Goal: Communication & Community: Answer question/provide support

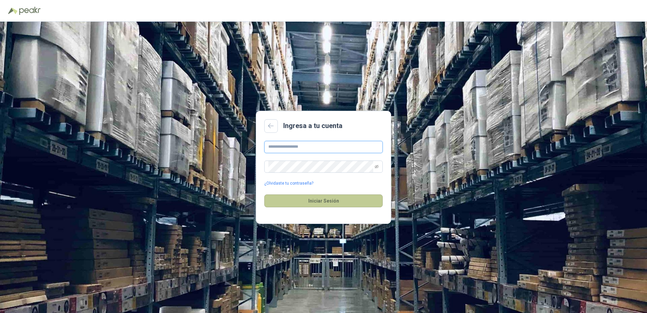
type input "**********"
click at [322, 202] on button "Iniciar Sesión" at bounding box center [323, 200] width 118 height 13
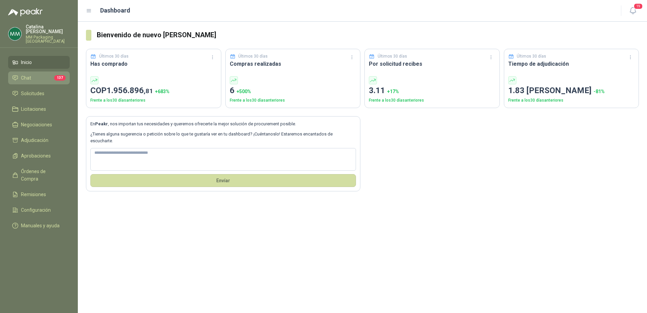
click at [55, 75] on span "137" at bounding box center [60, 77] width 12 height 5
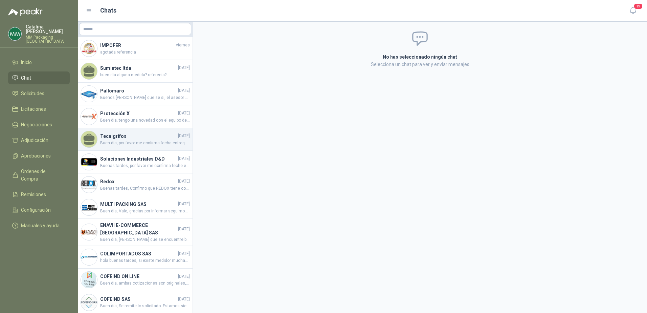
click at [131, 142] on span "Buen dia, por favor me confirma fecha entrega del pedido. gracias" at bounding box center [145, 143] width 90 height 6
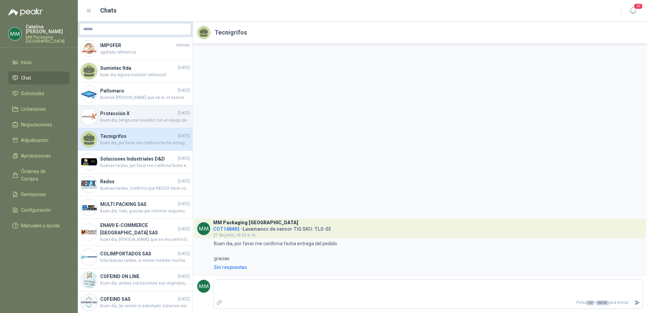
click at [115, 109] on div "Protección X [DATE] Buen dia, tengo una novedad con el equipo despachado, no es…" at bounding box center [135, 116] width 115 height 23
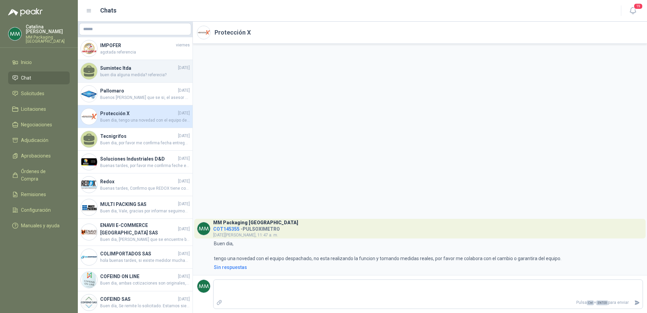
click at [125, 78] on span "buen dia alguna medida? referecia?" at bounding box center [145, 75] width 90 height 6
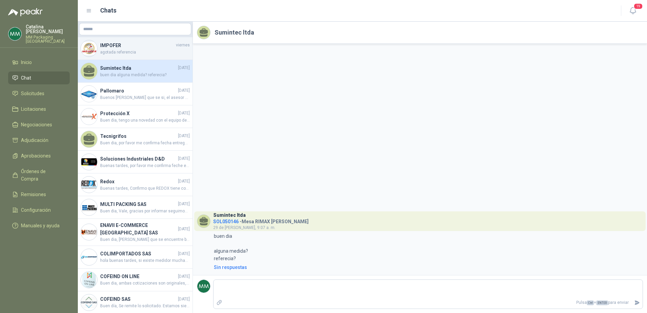
click at [143, 51] on span "agotada referencia" at bounding box center [145, 52] width 90 height 6
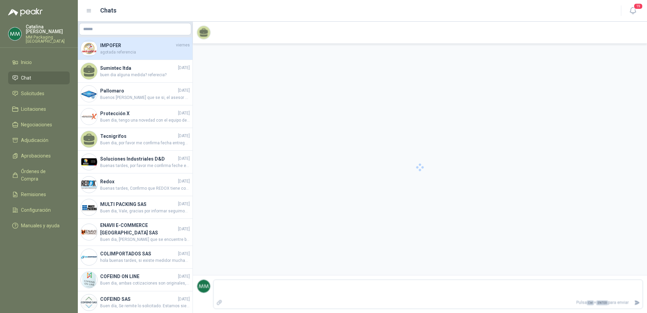
scroll to position [1256, 0]
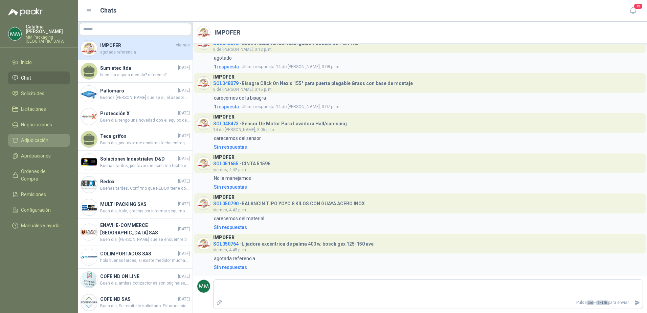
click at [39, 140] on link "Adjudicación" at bounding box center [39, 140] width 62 height 13
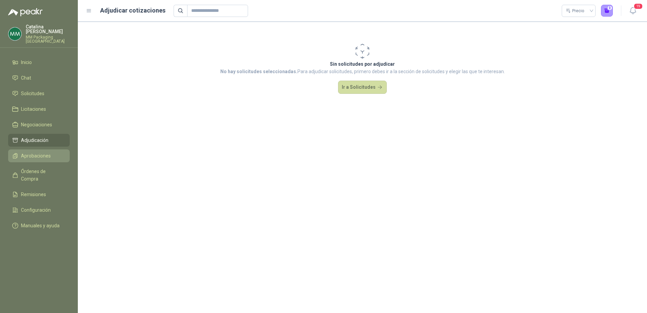
click at [45, 154] on span "Aprobaciones" at bounding box center [36, 155] width 30 height 7
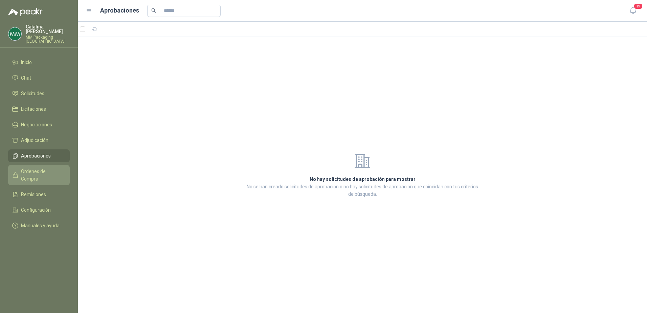
click at [53, 167] on span "Órdenes de Compra" at bounding box center [42, 174] width 42 height 15
drag, startPoint x: 31, startPoint y: 85, endPoint x: 43, endPoint y: 87, distance: 11.3
click at [32, 90] on span "Solicitudes" at bounding box center [32, 93] width 23 height 7
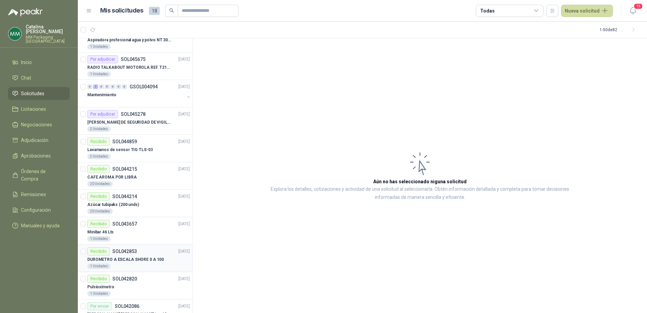
scroll to position [609, 0]
